Goal: Task Accomplishment & Management: Use online tool/utility

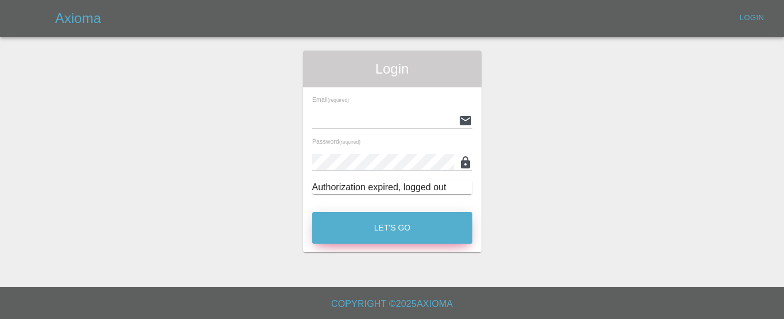
type input "[EMAIL_ADDRESS][DOMAIN_NAME]"
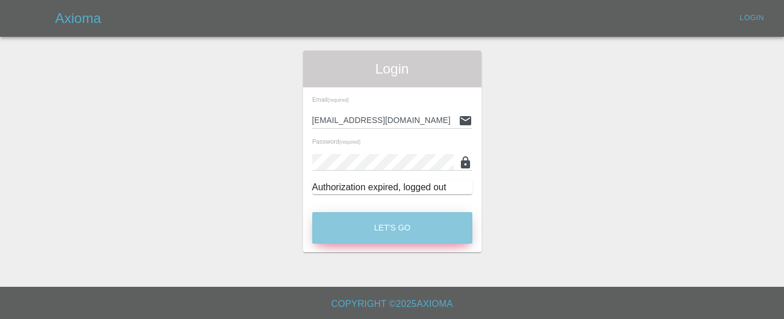
click at [387, 228] on button "Let's Go" at bounding box center [392, 228] width 160 height 32
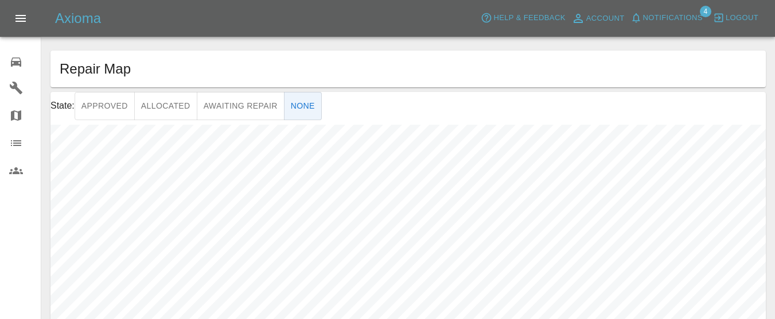
click at [24, 56] on div "0" at bounding box center [25, 60] width 32 height 17
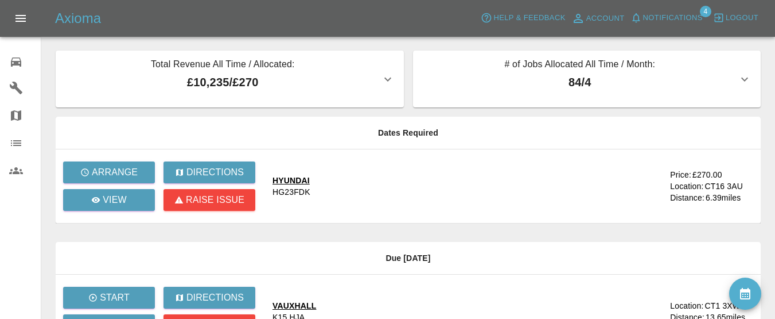
scroll to position [57, 0]
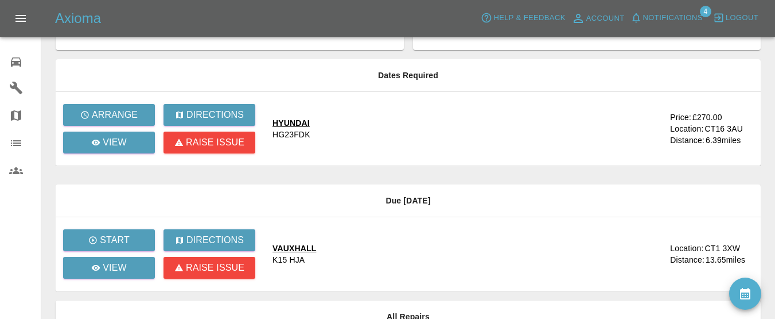
click at [283, 121] on div "HYUNDAI" at bounding box center [292, 122] width 38 height 11
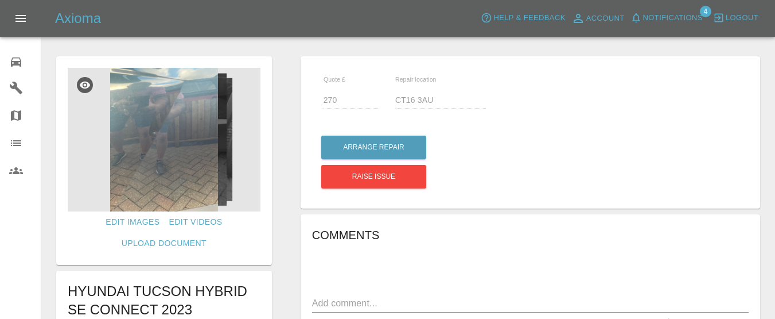
click at [173, 142] on img at bounding box center [164, 139] width 193 height 143
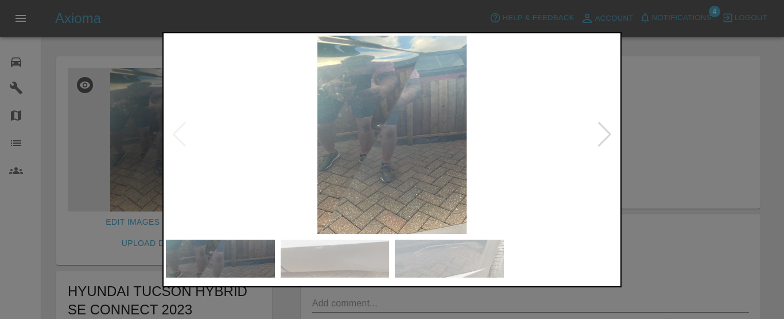
click at [426, 152] on img at bounding box center [392, 135] width 452 height 199
click at [605, 133] on div at bounding box center [604, 134] width 15 height 25
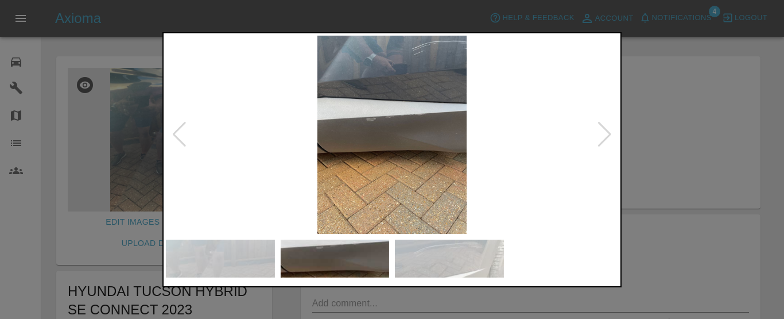
click at [604, 133] on div at bounding box center [604, 134] width 15 height 25
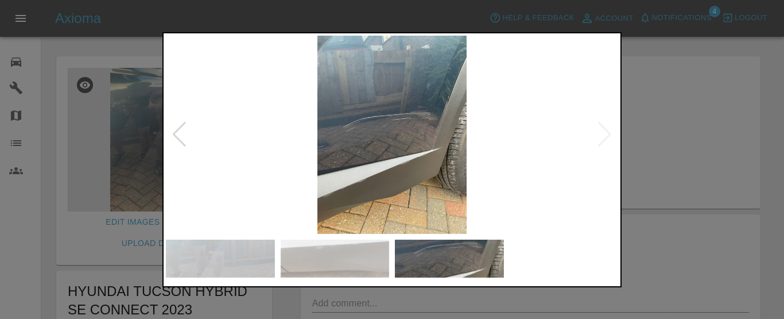
click at [178, 130] on div at bounding box center [179, 134] width 15 height 25
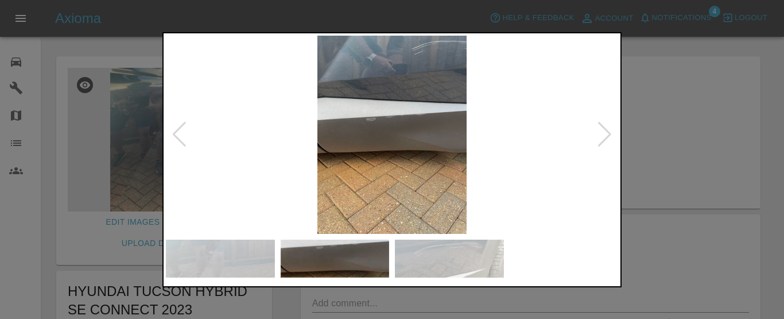
click at [178, 130] on div at bounding box center [179, 134] width 15 height 25
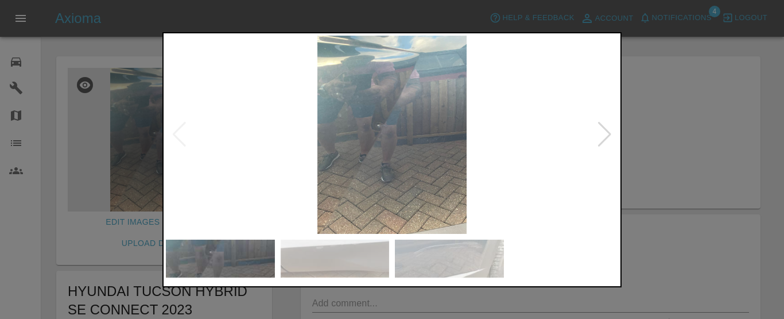
click at [178, 130] on img at bounding box center [392, 135] width 452 height 199
click at [602, 134] on div at bounding box center [604, 134] width 15 height 25
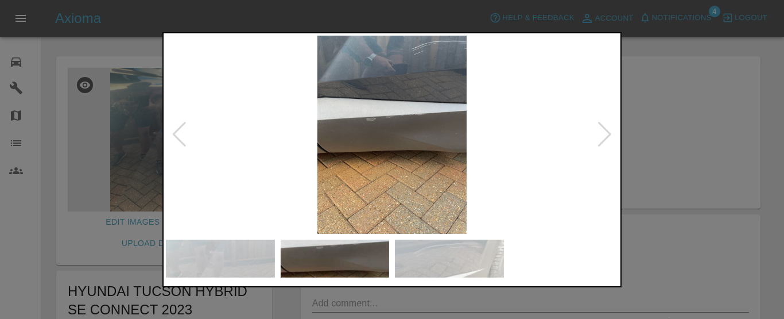
click at [601, 135] on div at bounding box center [604, 134] width 15 height 25
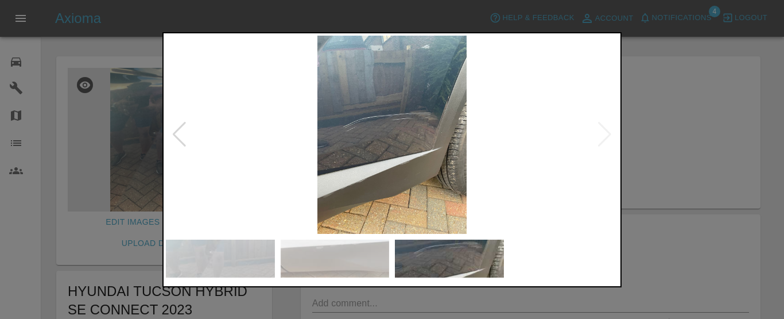
click at [601, 135] on img at bounding box center [392, 135] width 452 height 199
click at [696, 192] on div at bounding box center [392, 159] width 784 height 319
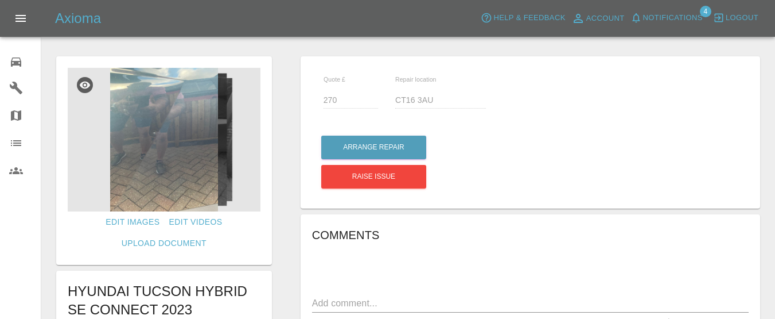
click at [200, 156] on img at bounding box center [164, 139] width 193 height 143
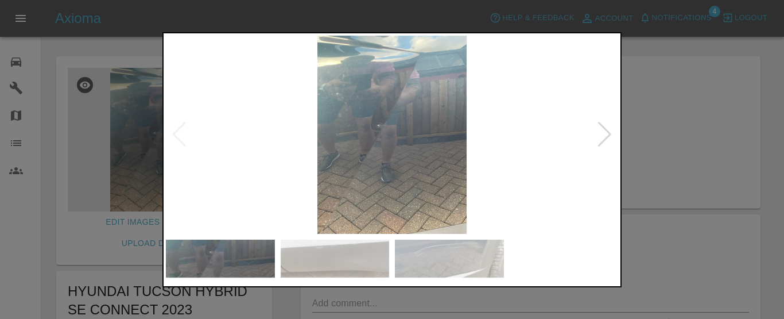
click at [601, 138] on div at bounding box center [604, 134] width 15 height 25
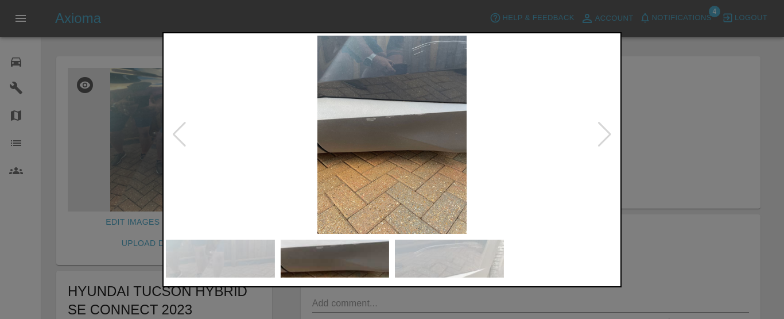
click at [601, 138] on div at bounding box center [604, 134] width 15 height 25
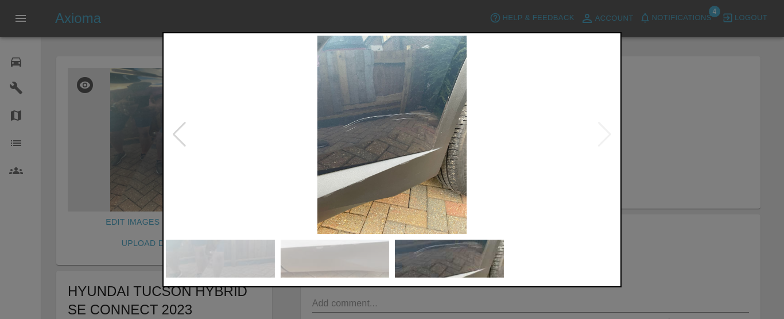
click at [602, 138] on img at bounding box center [392, 135] width 452 height 199
click at [783, 182] on div at bounding box center [392, 159] width 784 height 319
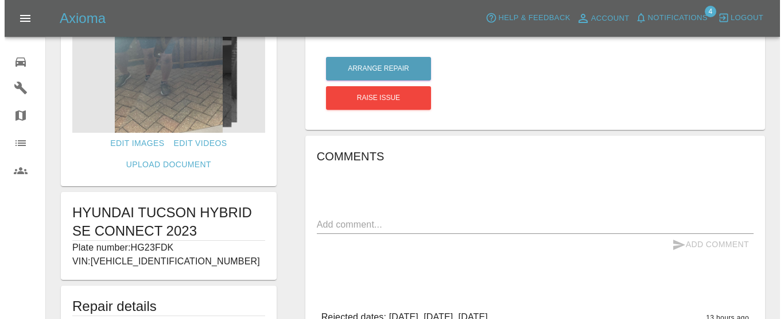
scroll to position [57, 0]
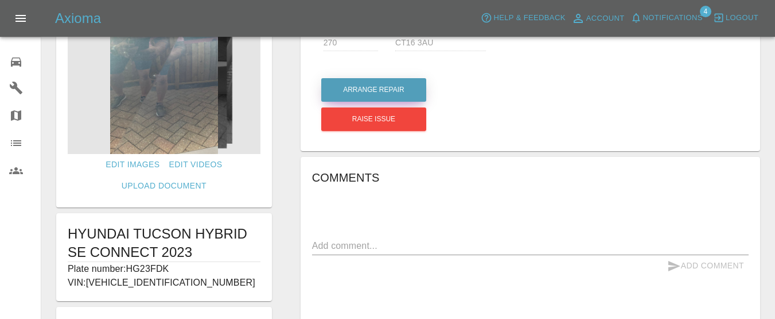
click at [409, 87] on button "Arrange Repair" at bounding box center [373, 90] width 105 height 24
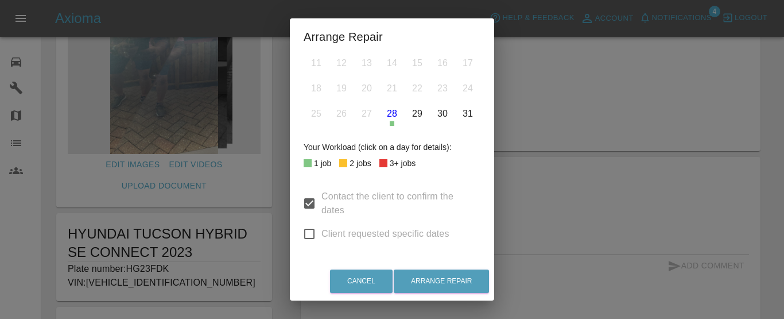
scroll to position [142, 0]
click at [304, 235] on input "Client requested specific dates" at bounding box center [309, 234] width 24 height 24
checkbox input "true"
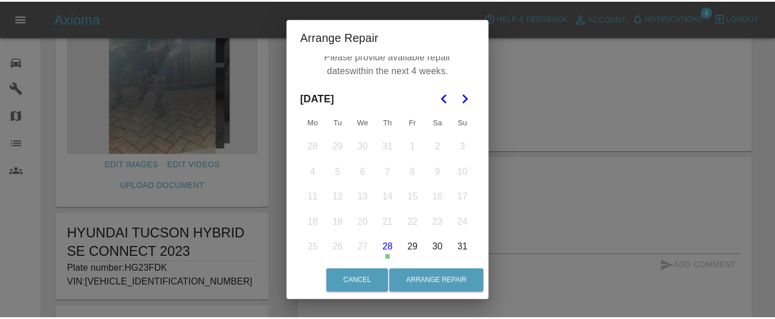
scroll to position [0, 0]
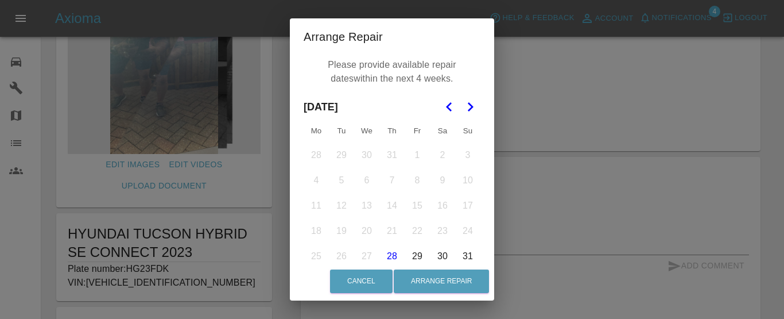
click at [465, 106] on icon "Go to the Next Month" at bounding box center [470, 107] width 14 height 14
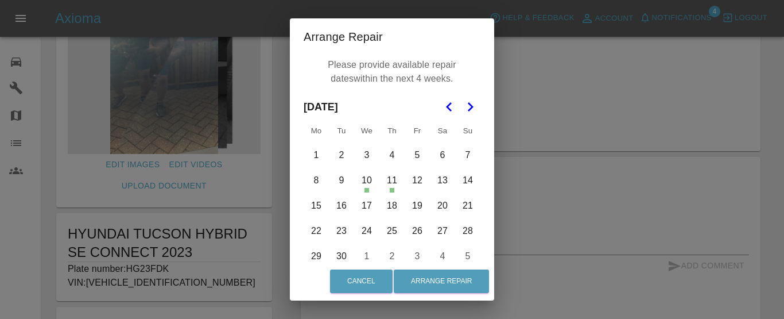
click at [363, 156] on button "3" at bounding box center [367, 155] width 24 height 24
click at [430, 281] on button "Arrange Repair" at bounding box center [441, 281] width 95 height 24
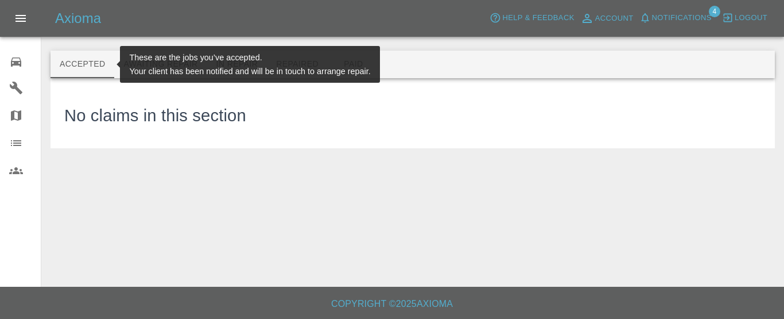
click at [65, 62] on button "Accepted" at bounding box center [83, 65] width 64 height 28
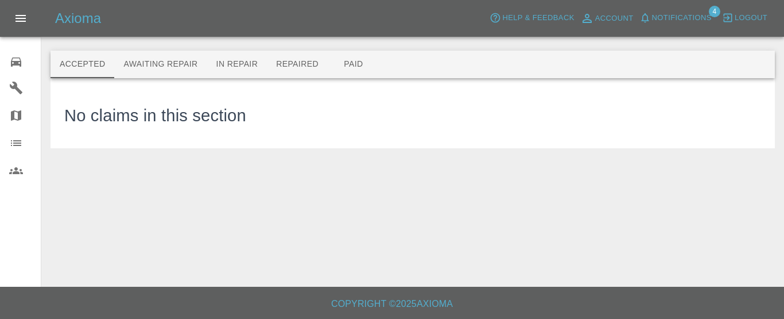
click at [10, 56] on icon at bounding box center [16, 62] width 14 height 14
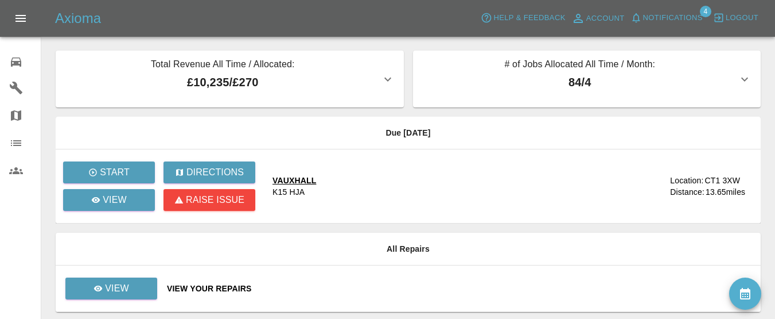
scroll to position [39, 0]
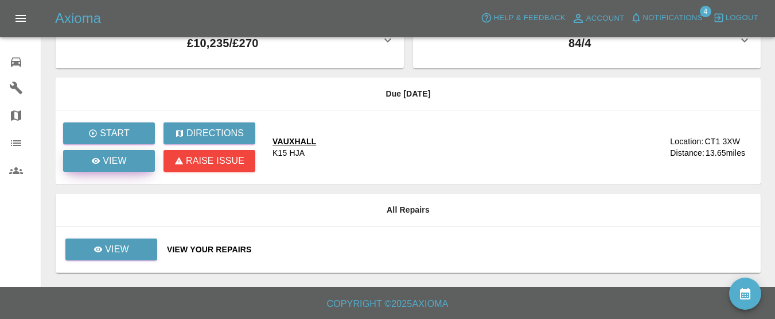
click at [138, 157] on link "View" at bounding box center [109, 161] width 92 height 22
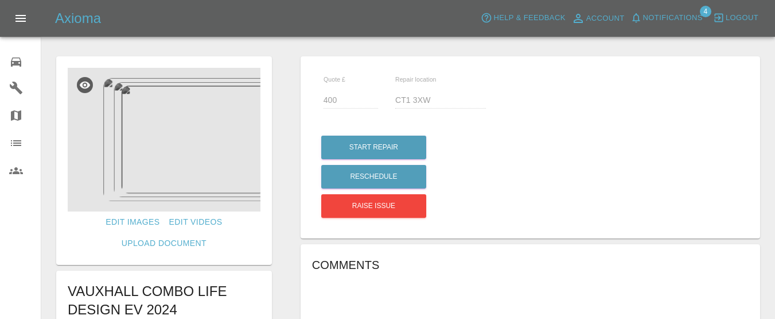
click at [160, 132] on img at bounding box center [164, 139] width 193 height 143
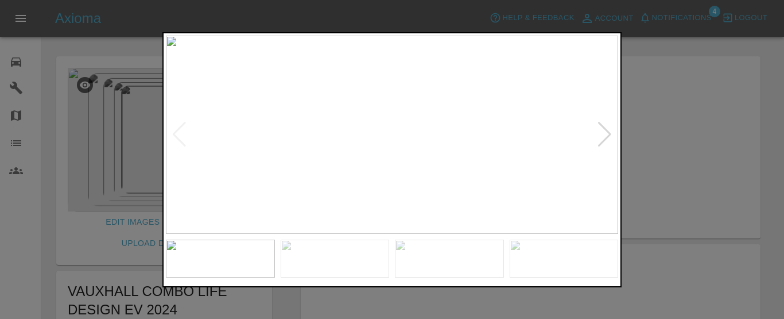
click at [604, 137] on div at bounding box center [604, 134] width 15 height 25
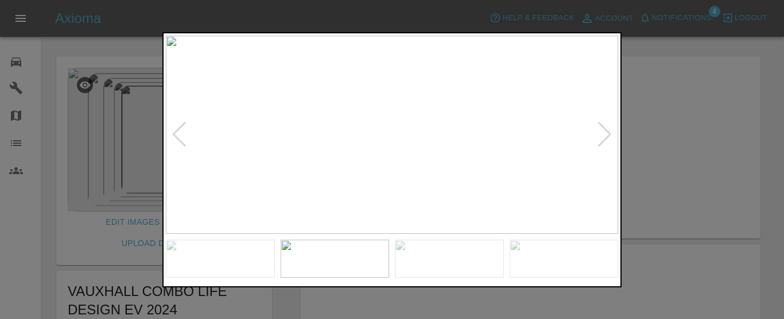
click at [604, 137] on div at bounding box center [604, 134] width 15 height 25
click at [604, 137] on img at bounding box center [392, 135] width 452 height 199
click at [48, 49] on div at bounding box center [392, 159] width 784 height 319
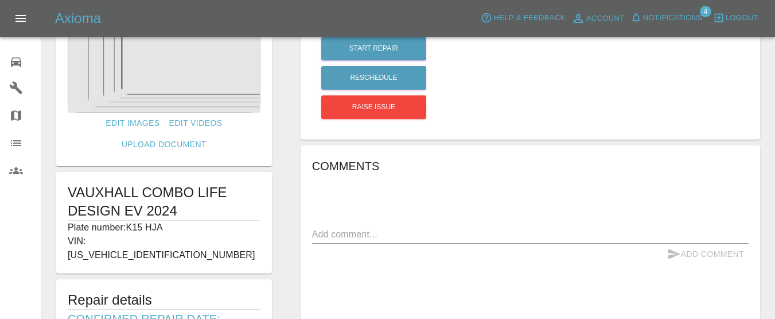
scroll to position [172, 0]
